Goal: Task Accomplishment & Management: Manage account settings

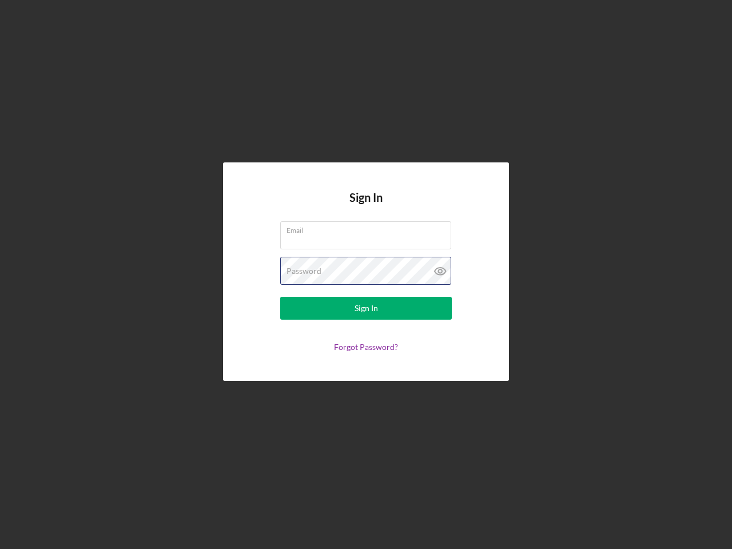
click at [366, 275] on div "Password" at bounding box center [366, 271] width 172 height 29
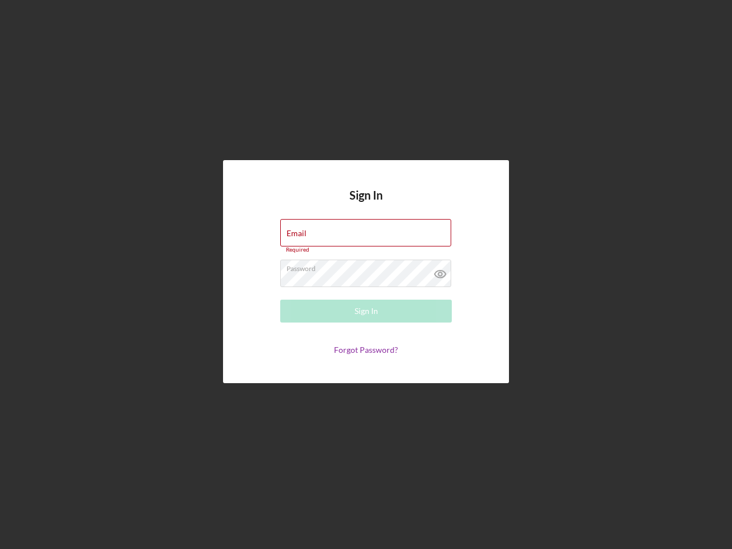
click at [441, 271] on icon at bounding box center [440, 274] width 29 height 29
